Goal: Check status: Check status

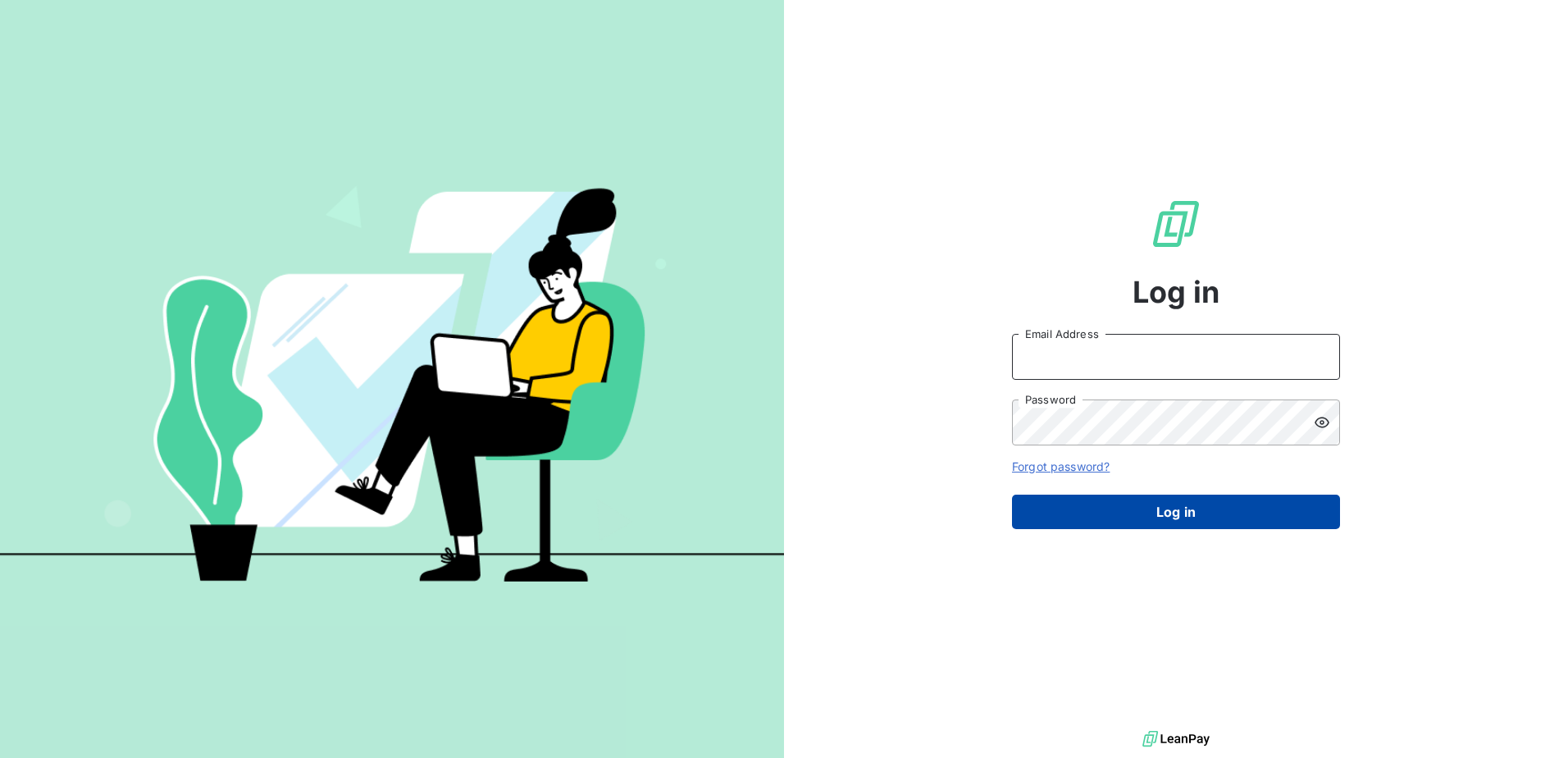
type input "[PERSON_NAME][EMAIL_ADDRESS][PERSON_NAME][DOMAIN_NAME]"
click at [1204, 511] on button "Log in" at bounding box center [1175, 512] width 328 height 34
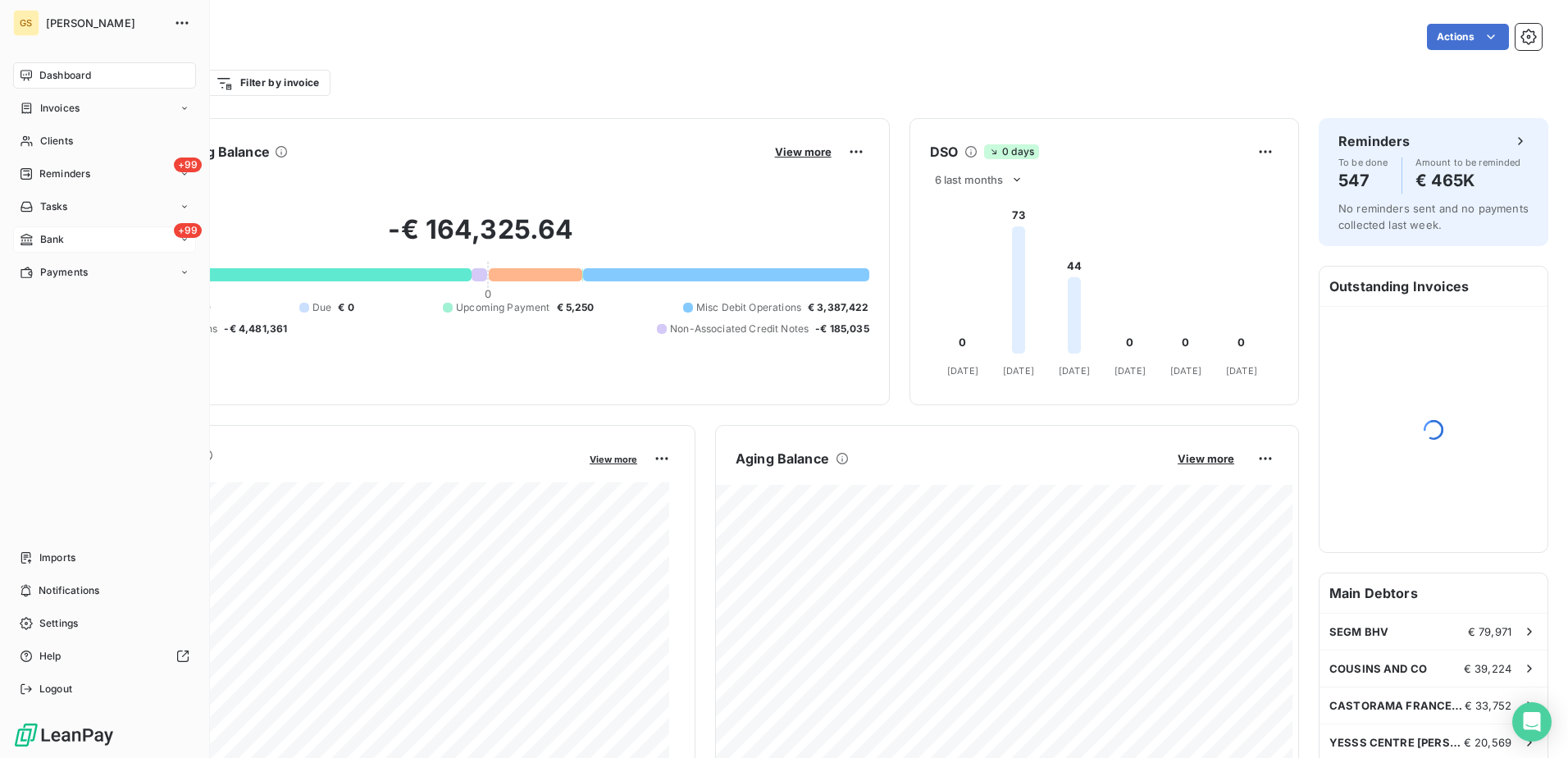
click at [33, 232] on div "Bank" at bounding box center [42, 240] width 44 height 14
